Goal: Task Accomplishment & Management: Manage account settings

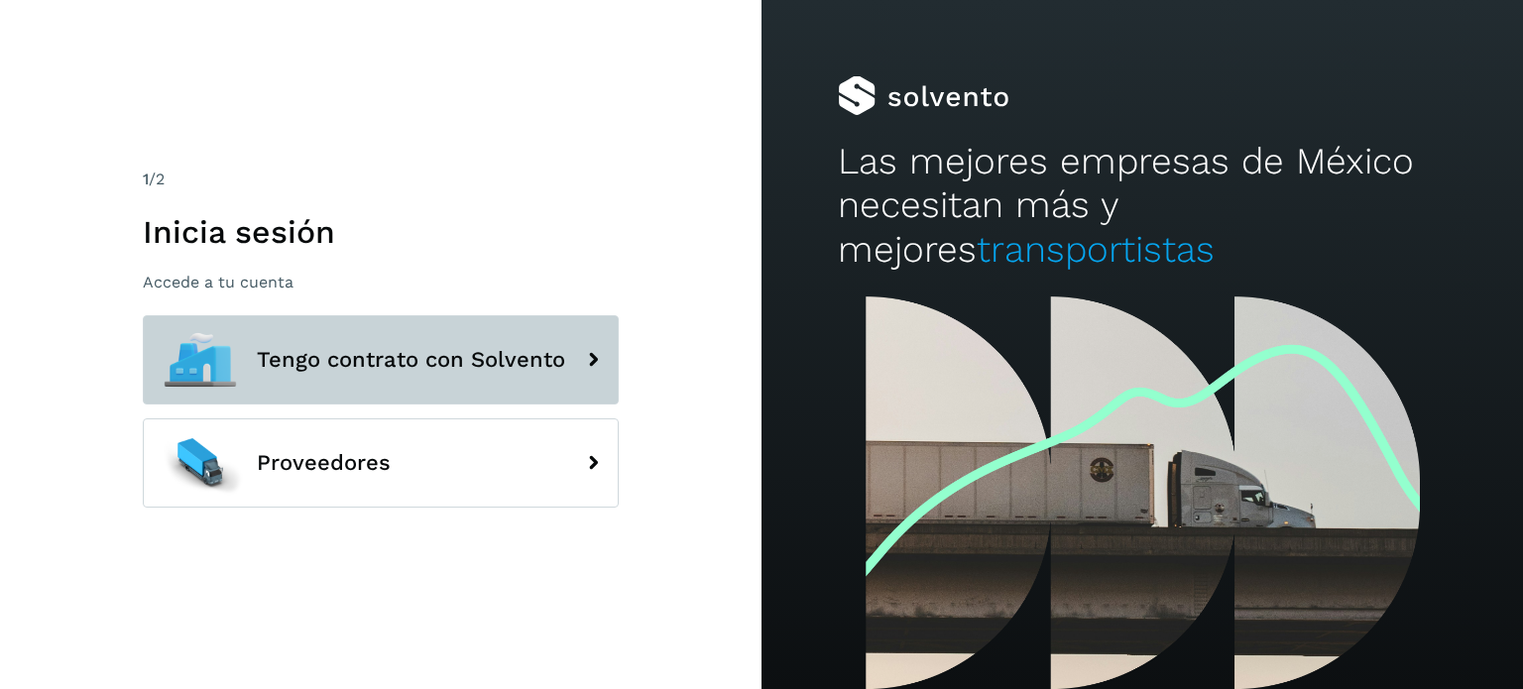
click at [471, 363] on span "Tengo contrato con Solvento" at bounding box center [411, 360] width 308 height 24
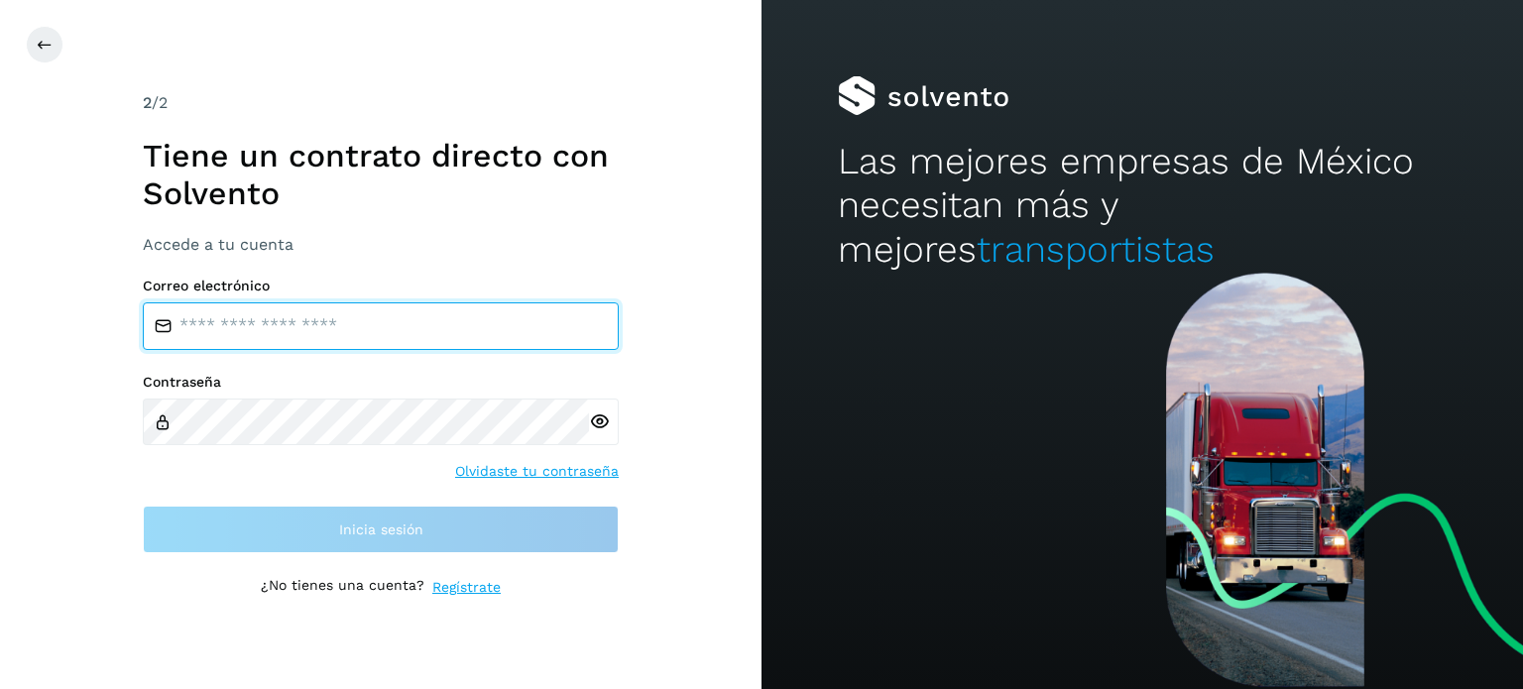
click at [323, 324] on input "email" at bounding box center [381, 326] width 476 height 48
type input "**********"
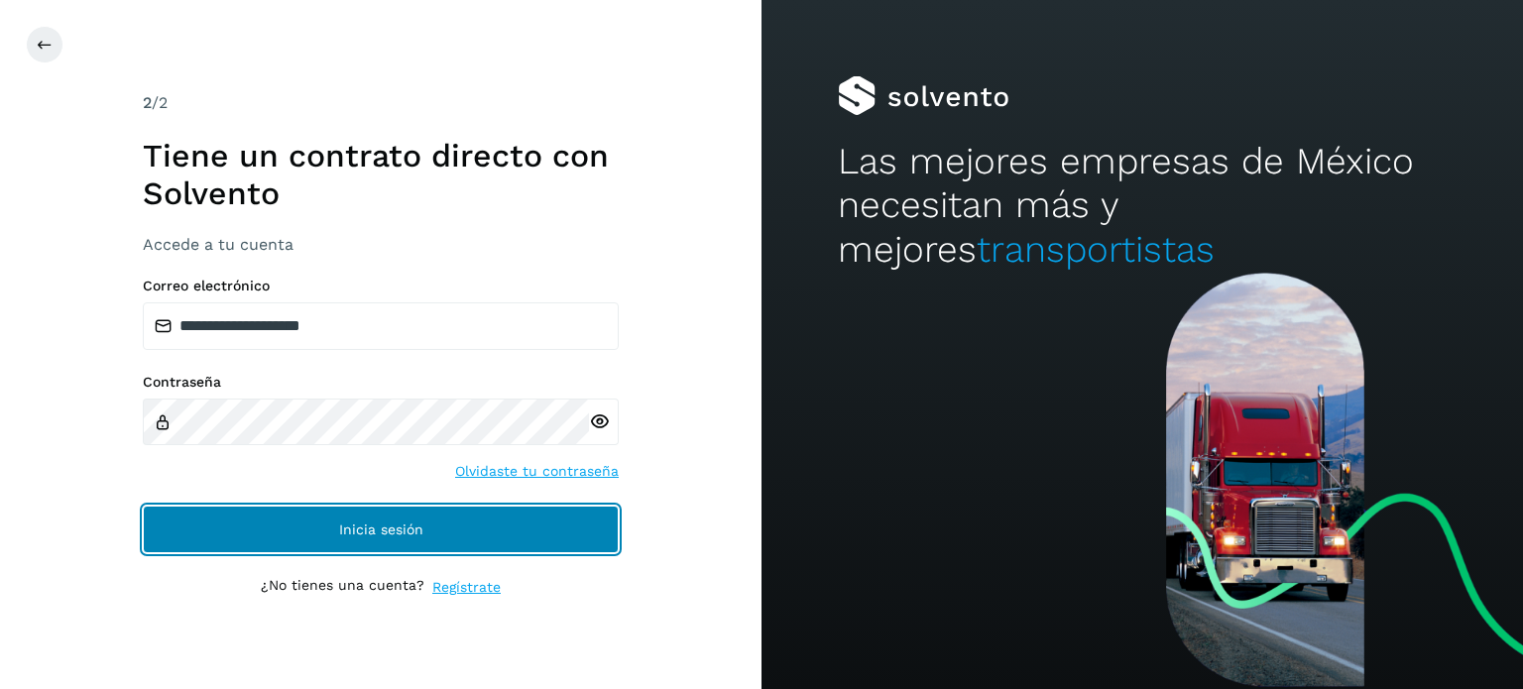
click at [353, 542] on button "Inicia sesión" at bounding box center [381, 530] width 476 height 48
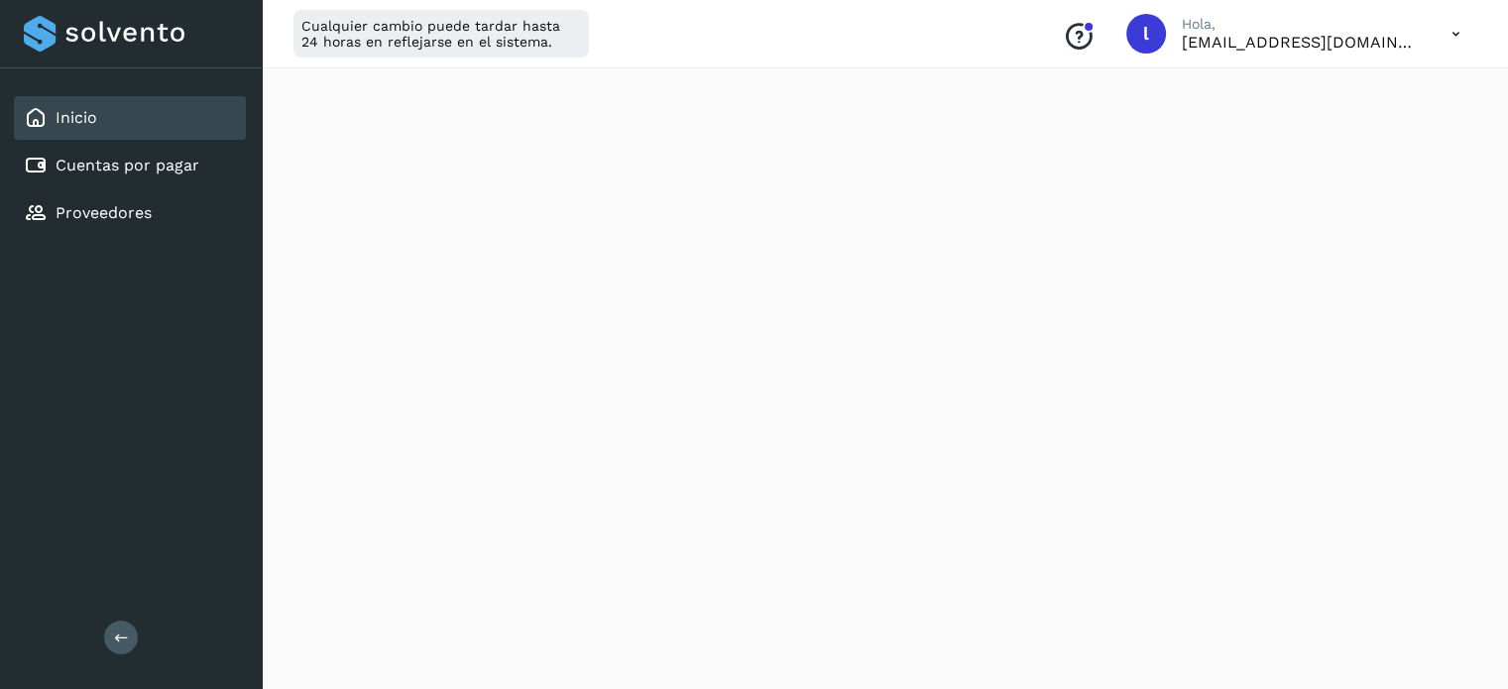
scroll to position [397, 0]
click at [1451, 33] on icon at bounding box center [1456, 34] width 41 height 41
click at [1296, 139] on div "Cerrar sesión" at bounding box center [1357, 128] width 236 height 38
